Goal: Task Accomplishment & Management: Use online tool/utility

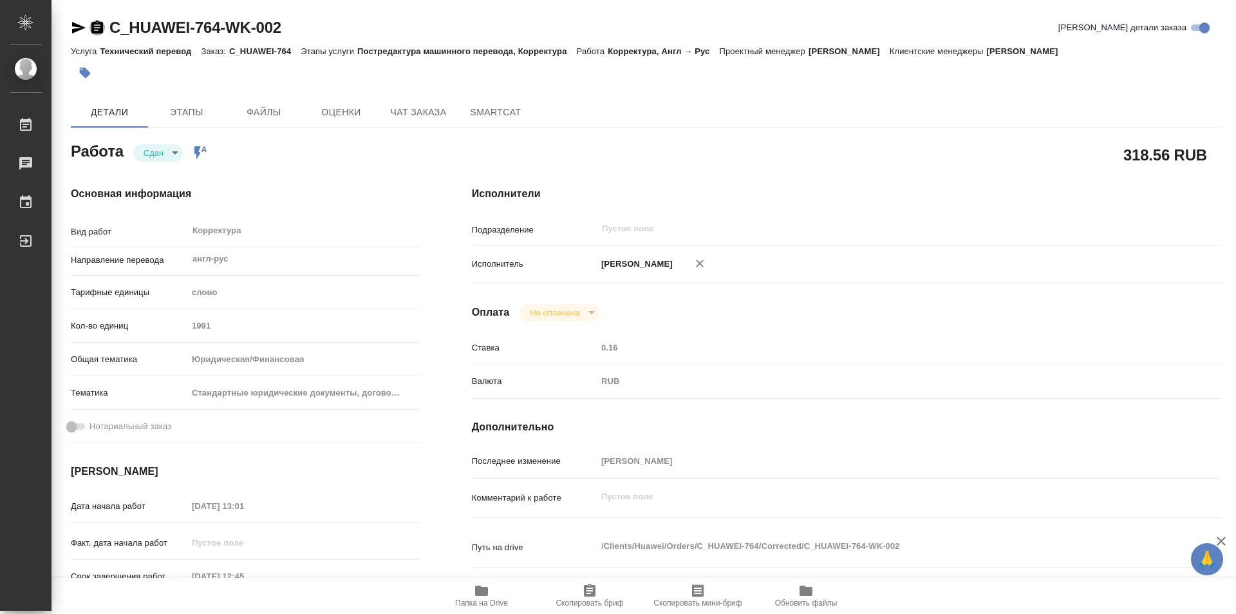
click at [94, 23] on icon "button" at bounding box center [97, 27] width 12 height 13
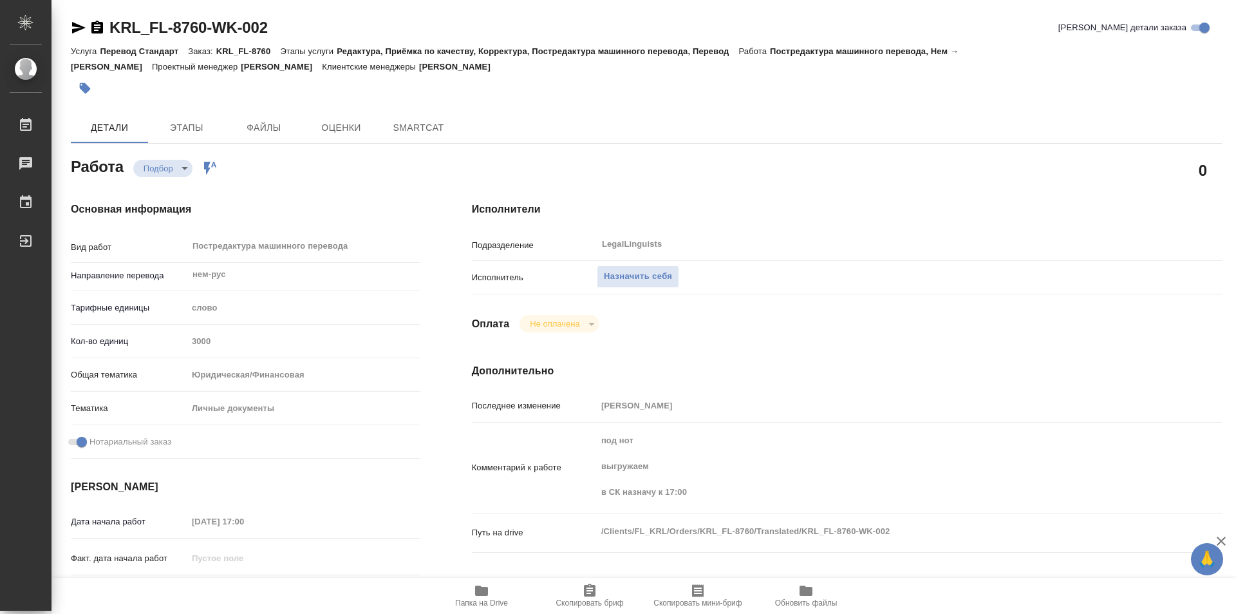
type textarea "x"
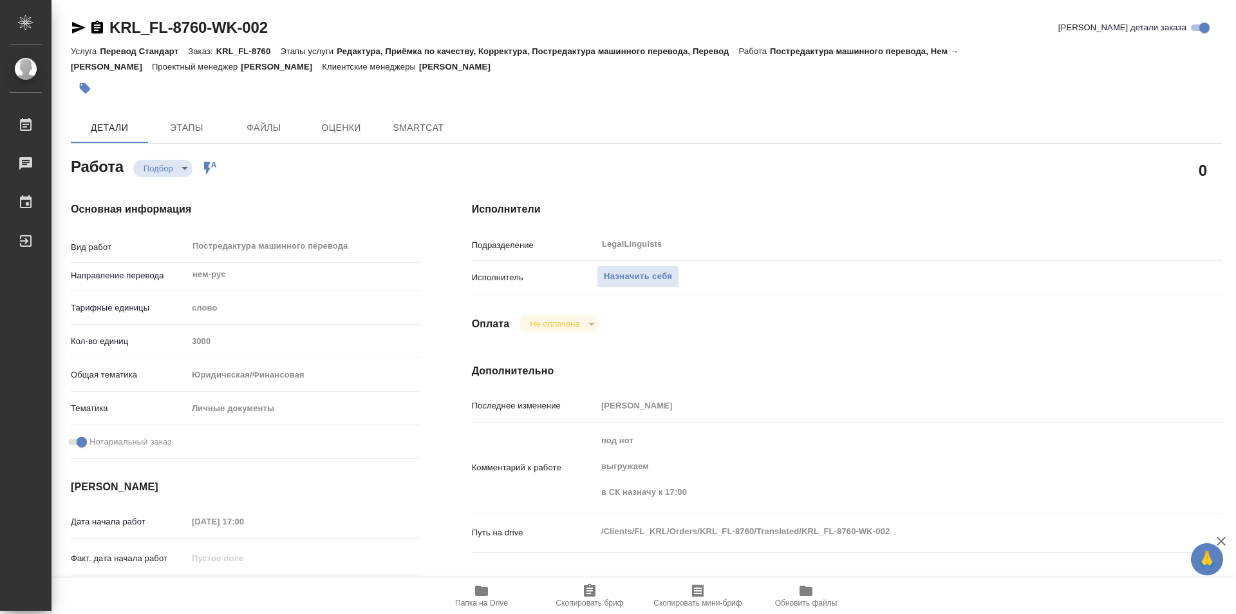
type textarea "x"
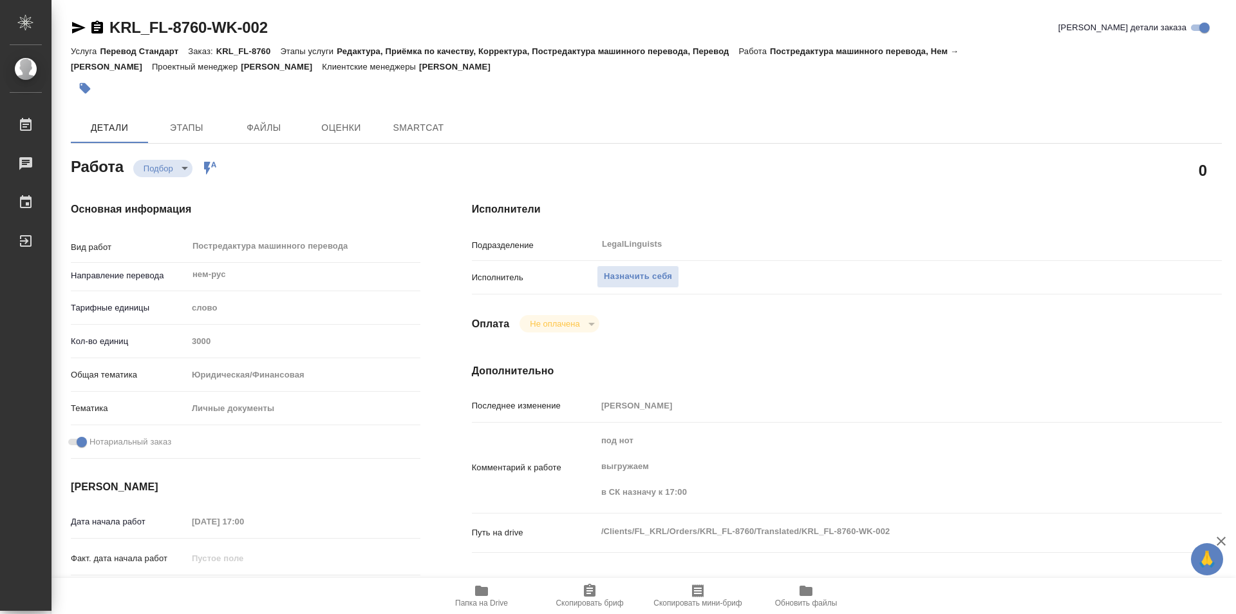
type textarea "x"
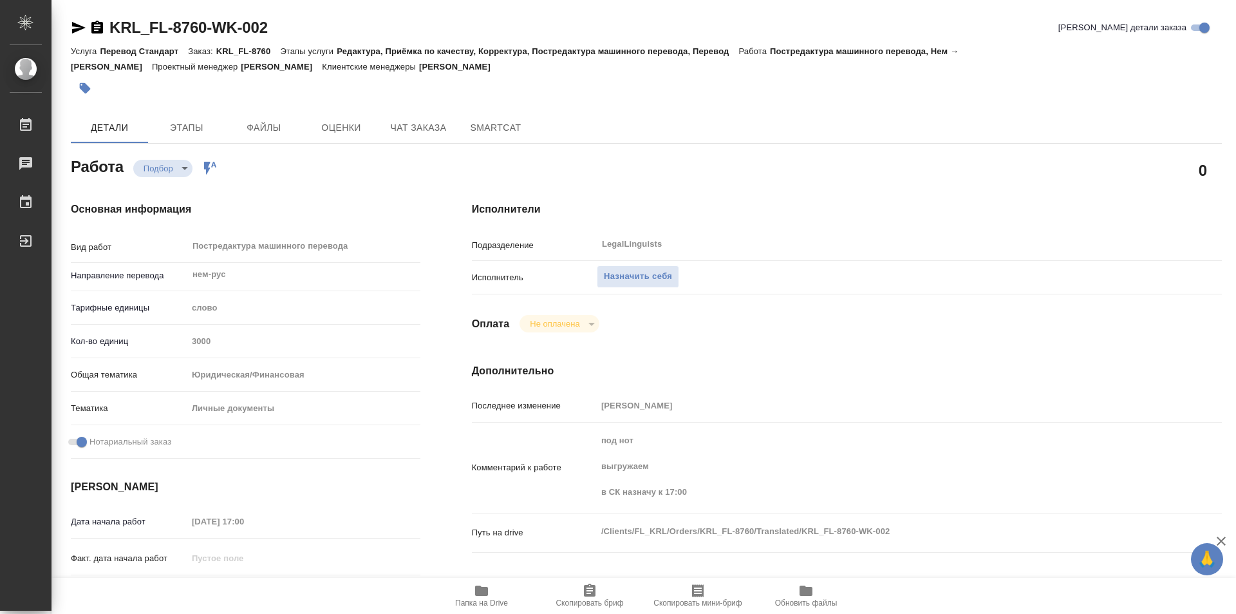
type textarea "x"
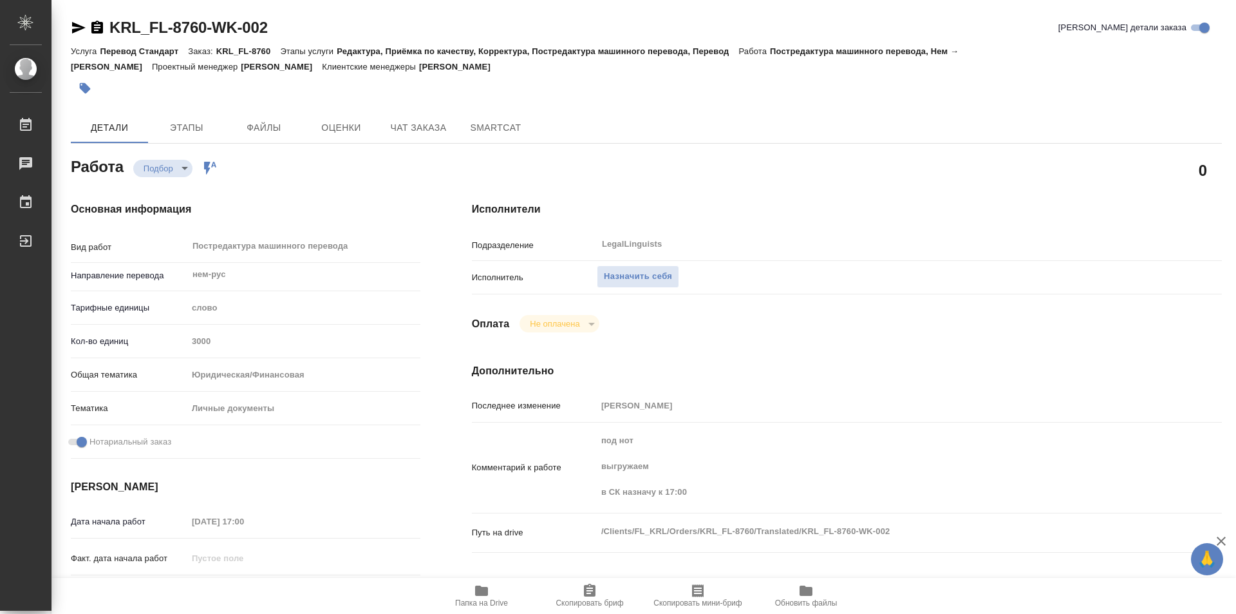
type textarea "x"
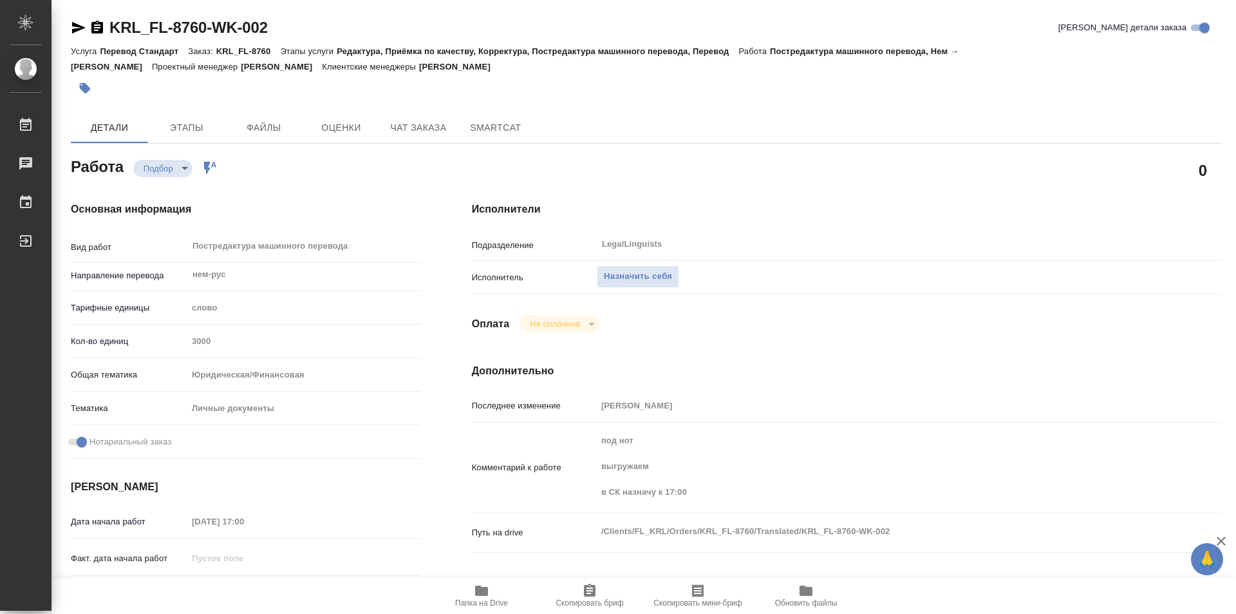
click at [486, 594] on icon "button" at bounding box center [481, 590] width 13 height 10
click at [433, 122] on span "Чат заказа" at bounding box center [419, 128] width 62 height 16
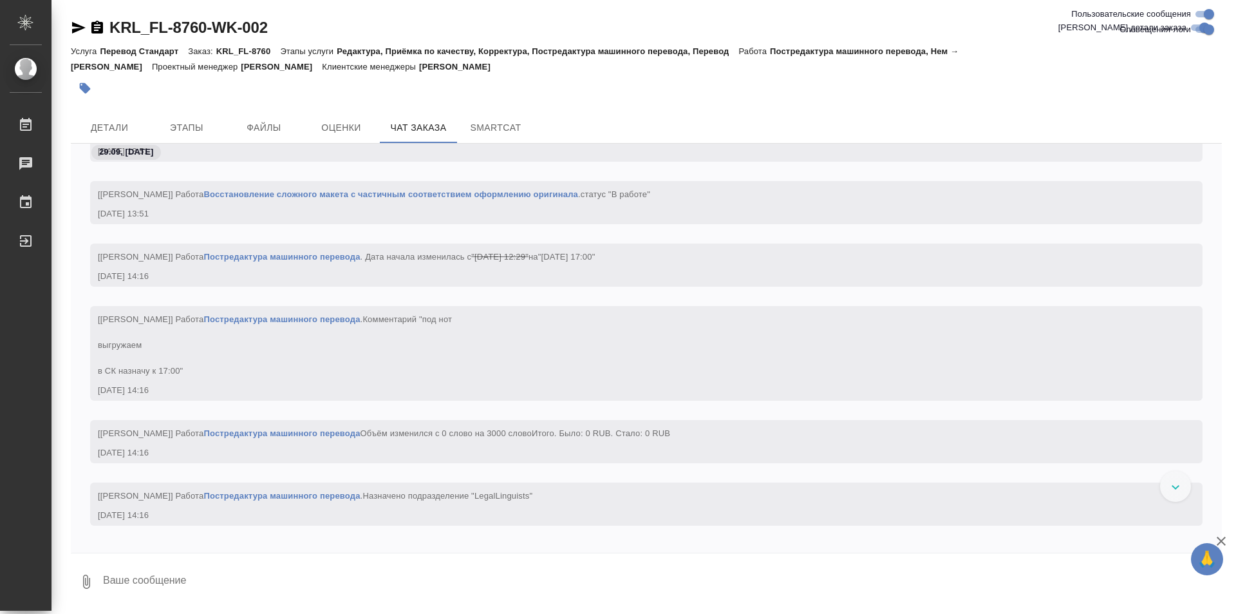
scroll to position [2355, 0]
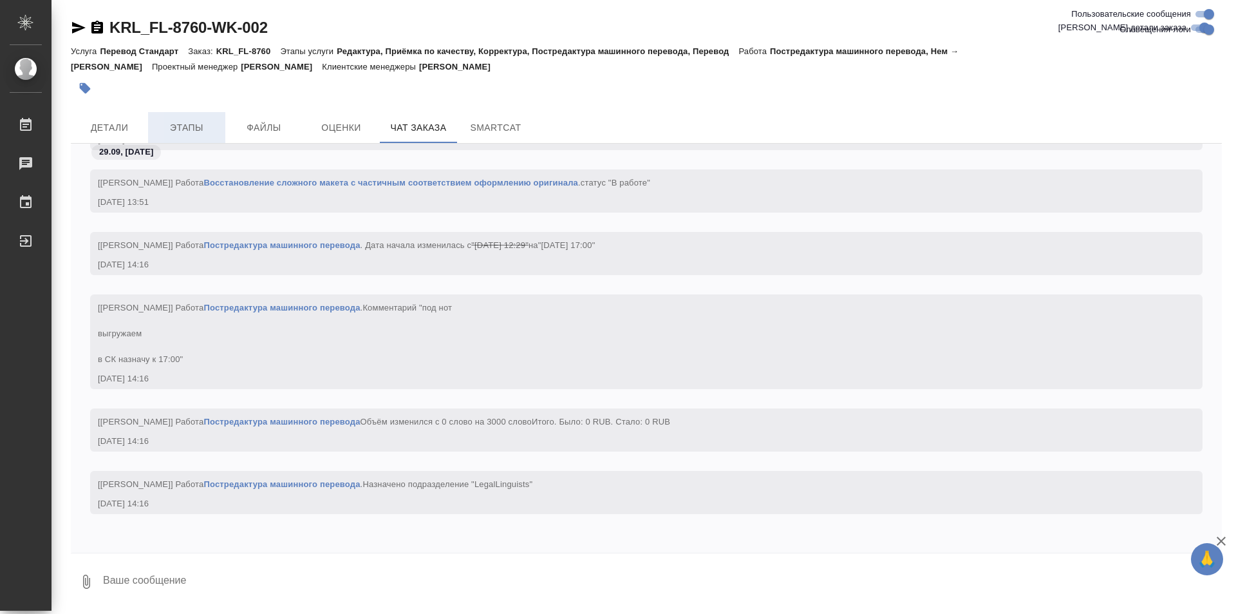
click at [205, 132] on span "Этапы" at bounding box center [187, 128] width 62 height 16
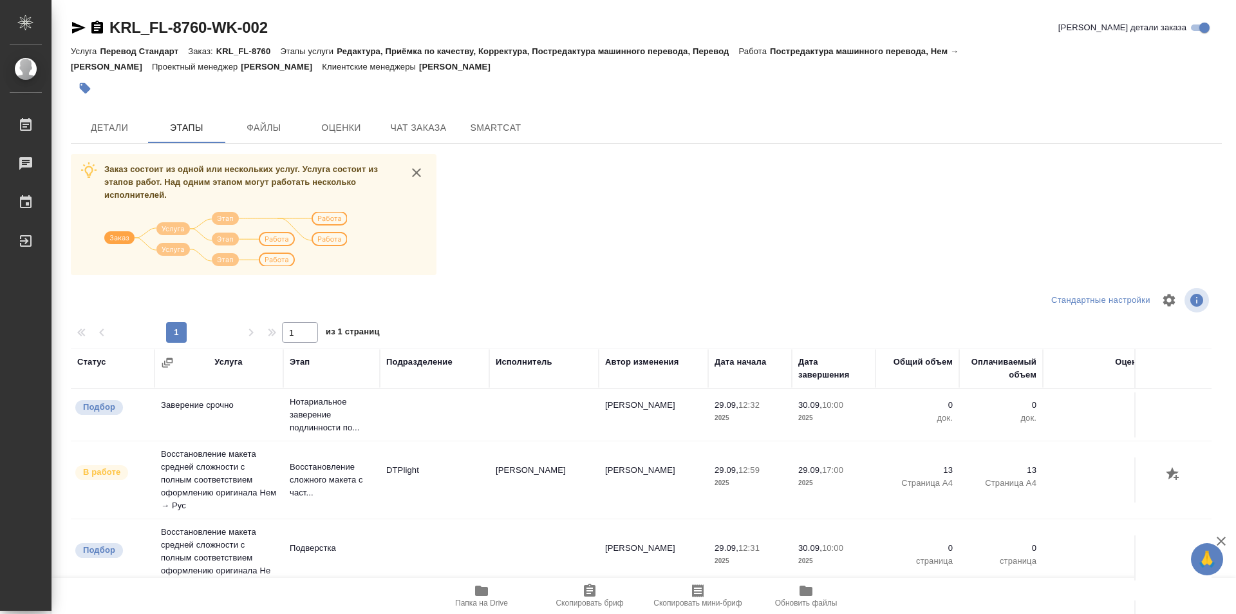
scroll to position [57, 0]
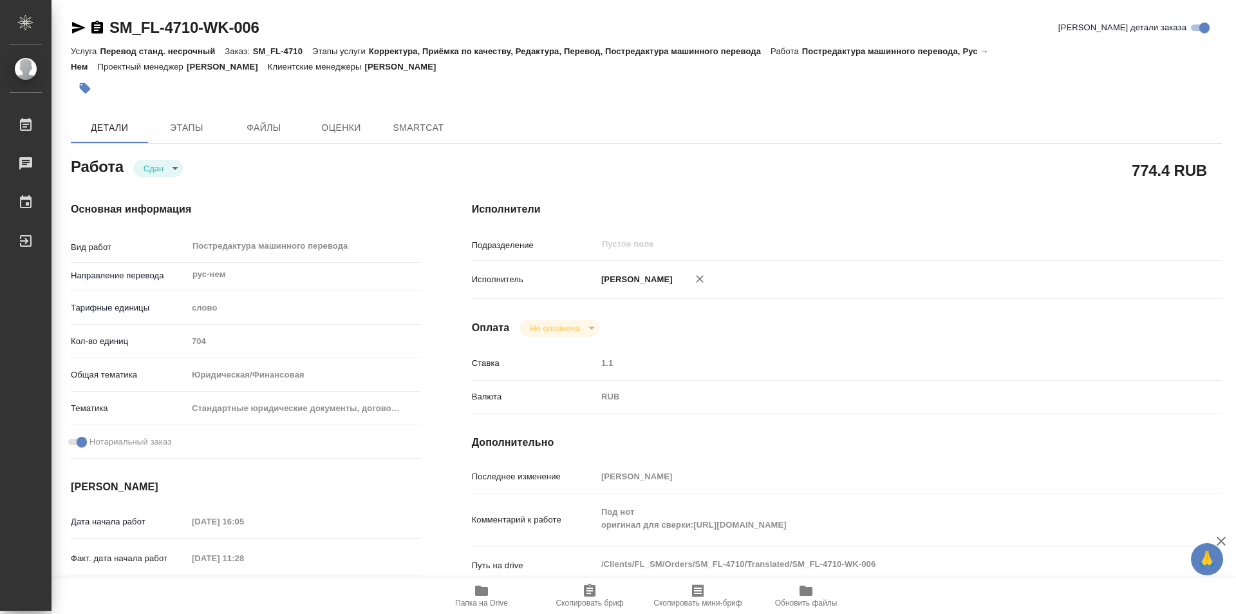
type textarea "x"
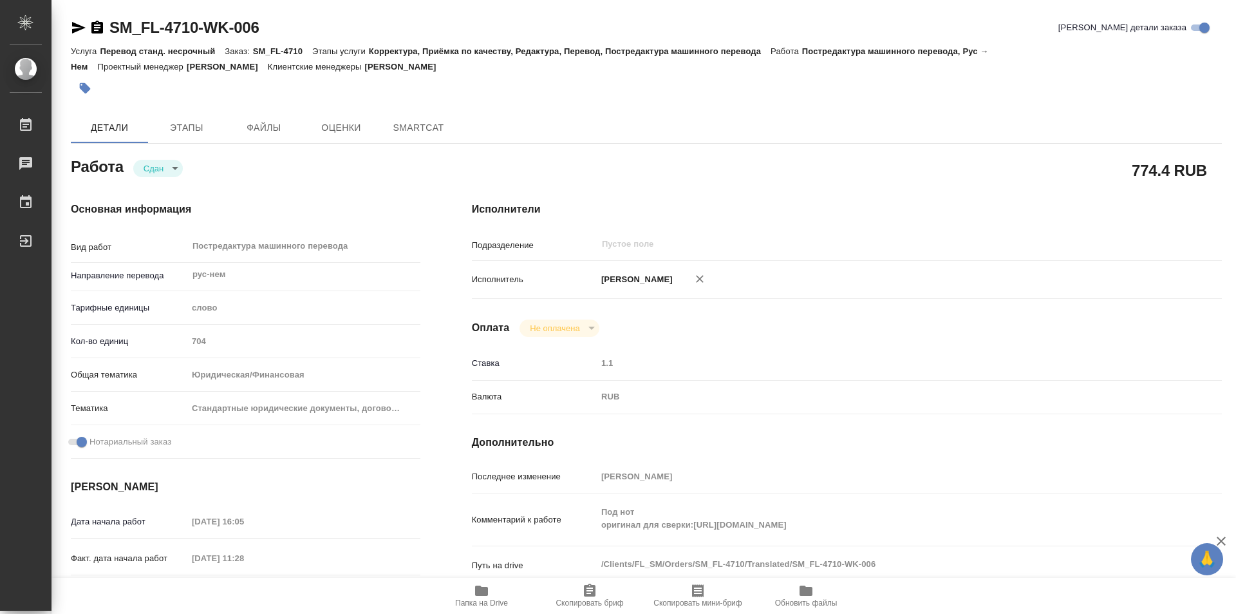
type textarea "x"
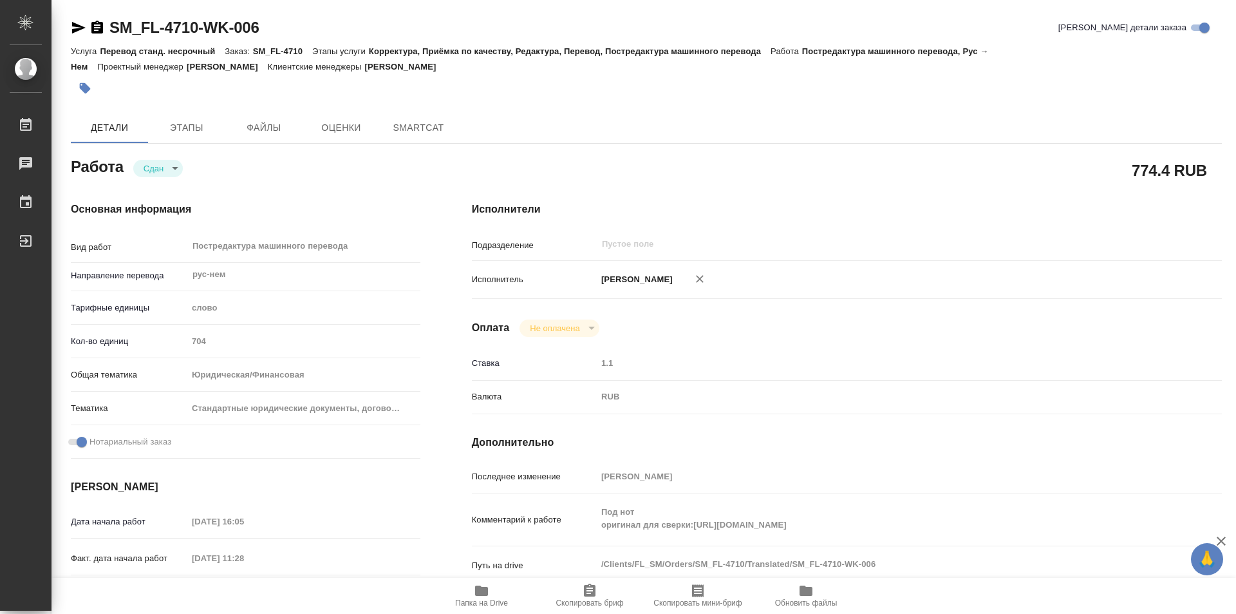
type textarea "x"
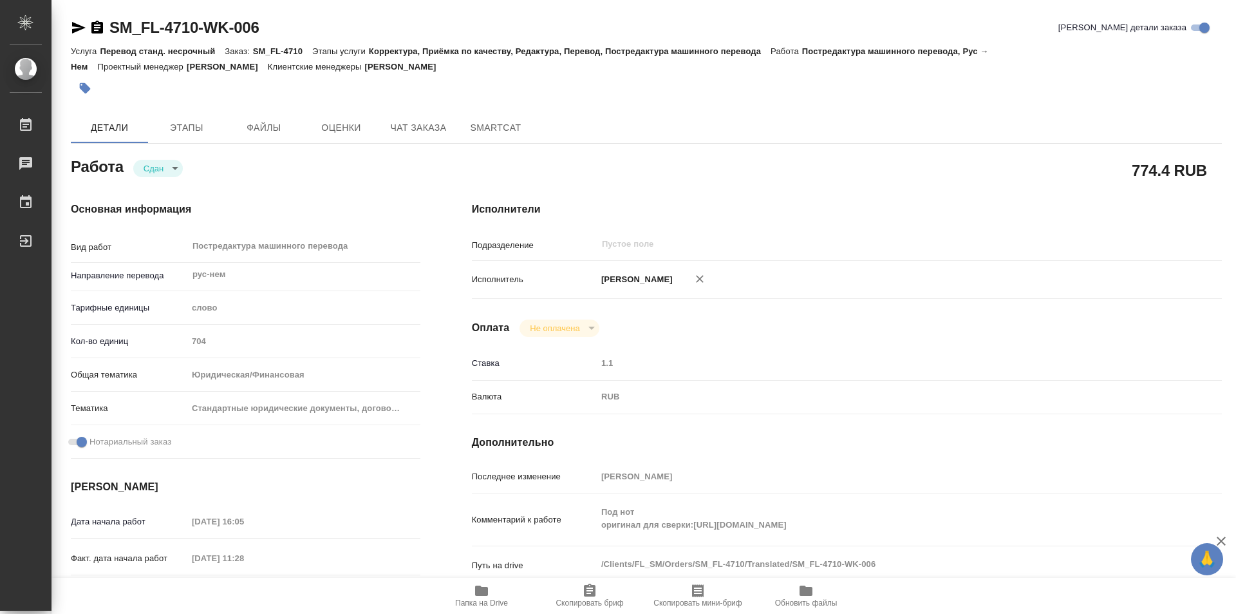
type textarea "x"
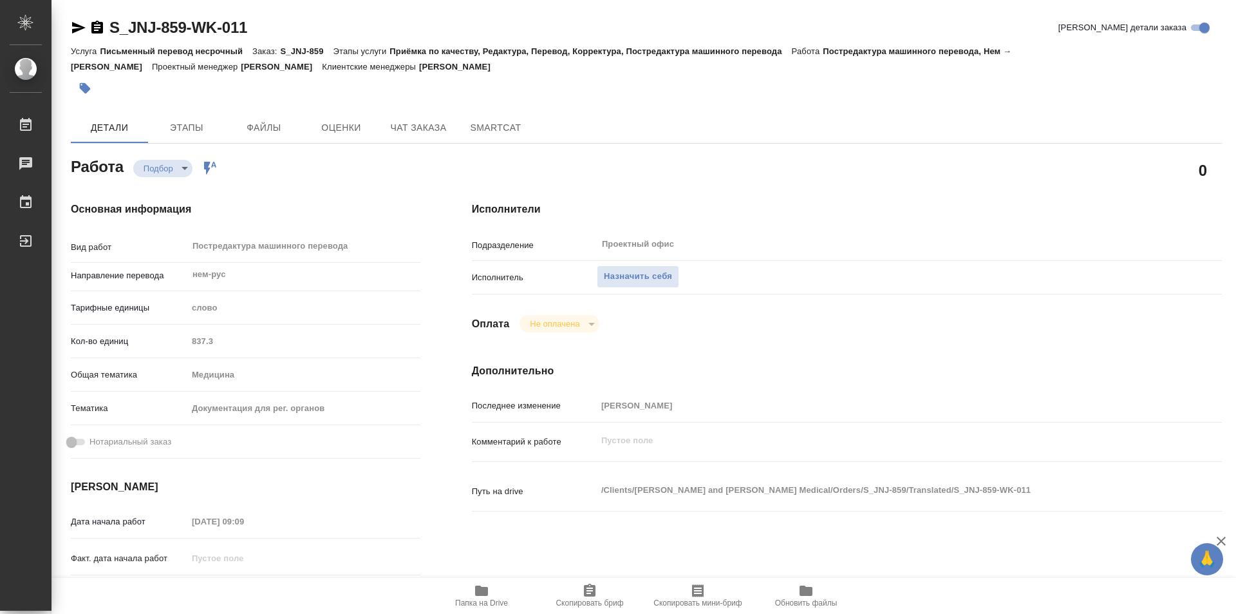
click at [491, 589] on span "Папка на Drive" at bounding box center [481, 595] width 93 height 24
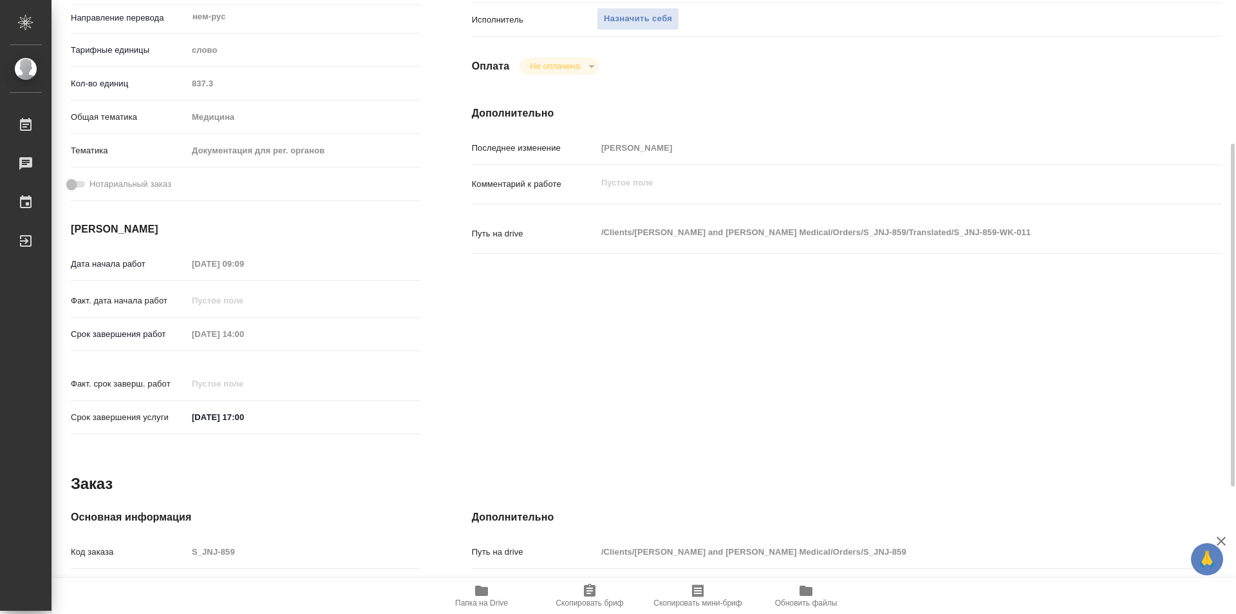
scroll to position [485, 0]
